Goal: Information Seeking & Learning: Learn about a topic

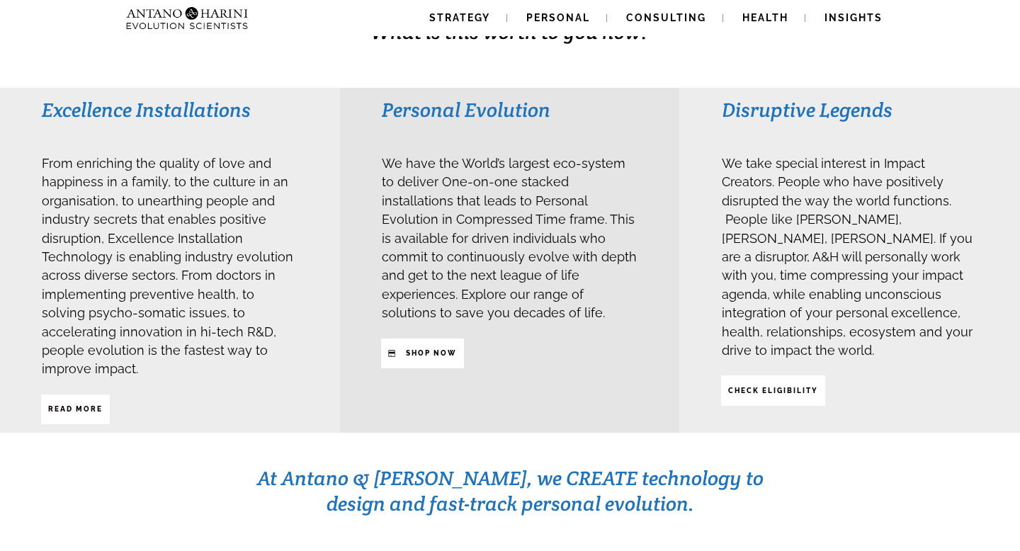
scroll to position [324, 0]
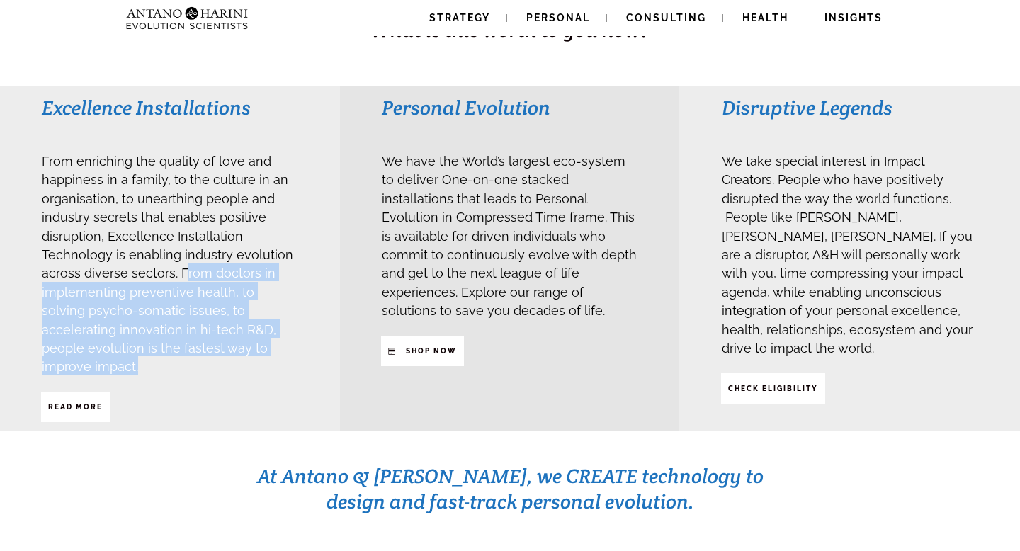
drag, startPoint x: 183, startPoint y: 269, endPoint x: 288, endPoint y: 344, distance: 129.0
click at [288, 344] on h3 "From enriching the quality of love and happiness in a family, to the culture in…" at bounding box center [170, 263] width 256 height 225
click at [68, 395] on span "Read More" at bounding box center [75, 407] width 55 height 24
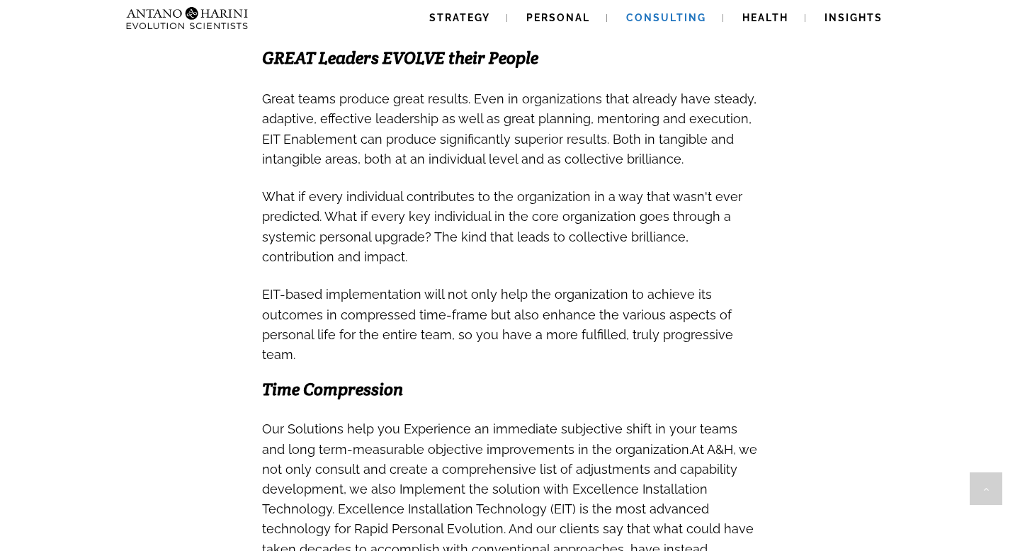
scroll to position [1025, 0]
